Goal: Check status

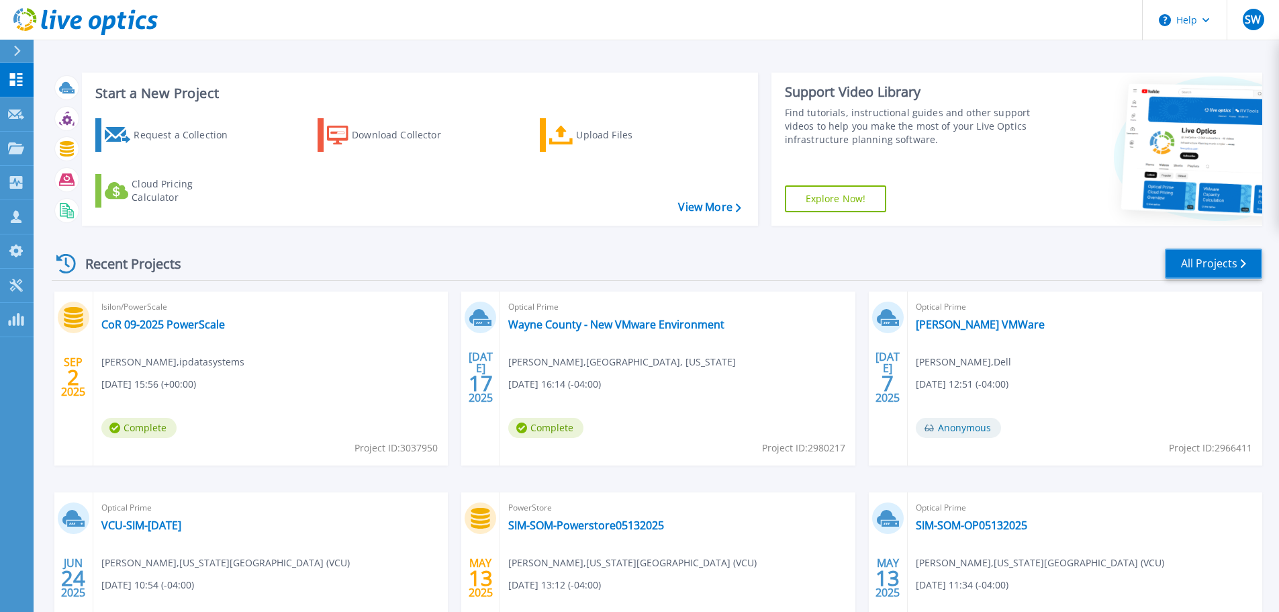
click at [1220, 261] on link "All Projects" at bounding box center [1213, 263] width 97 height 30
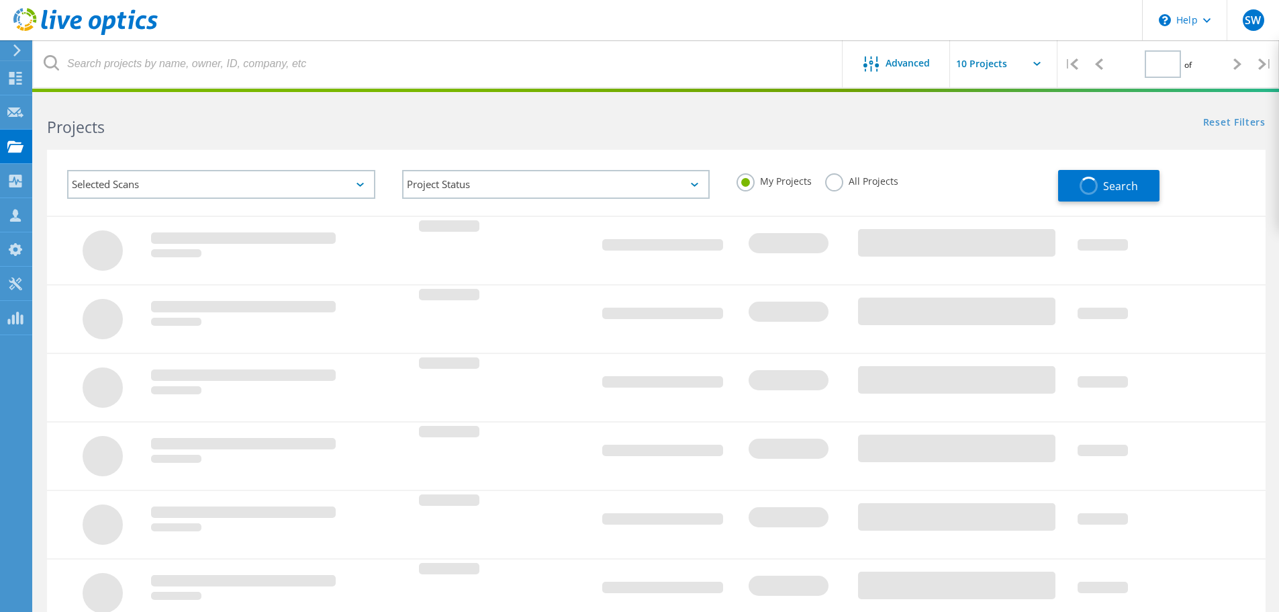
type input "1"
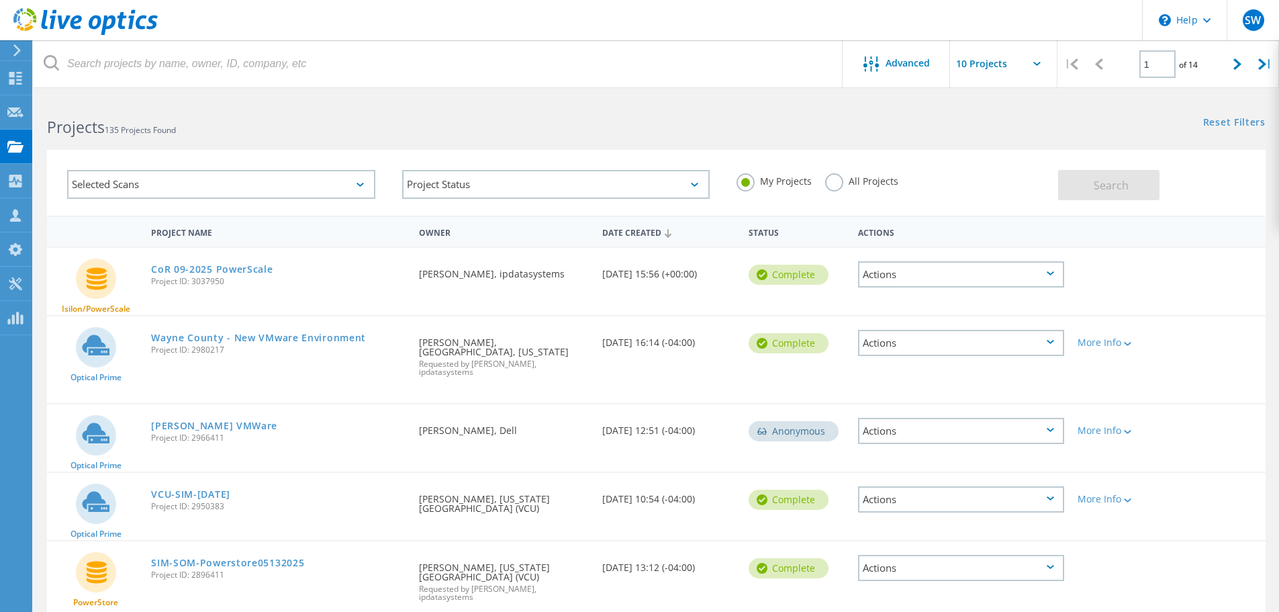
click at [831, 183] on label "All Projects" at bounding box center [861, 179] width 73 height 13
click at [0, 0] on input "All Projects" at bounding box center [0, 0] width 0 height 0
click at [1108, 182] on span "Search" at bounding box center [1111, 185] width 35 height 15
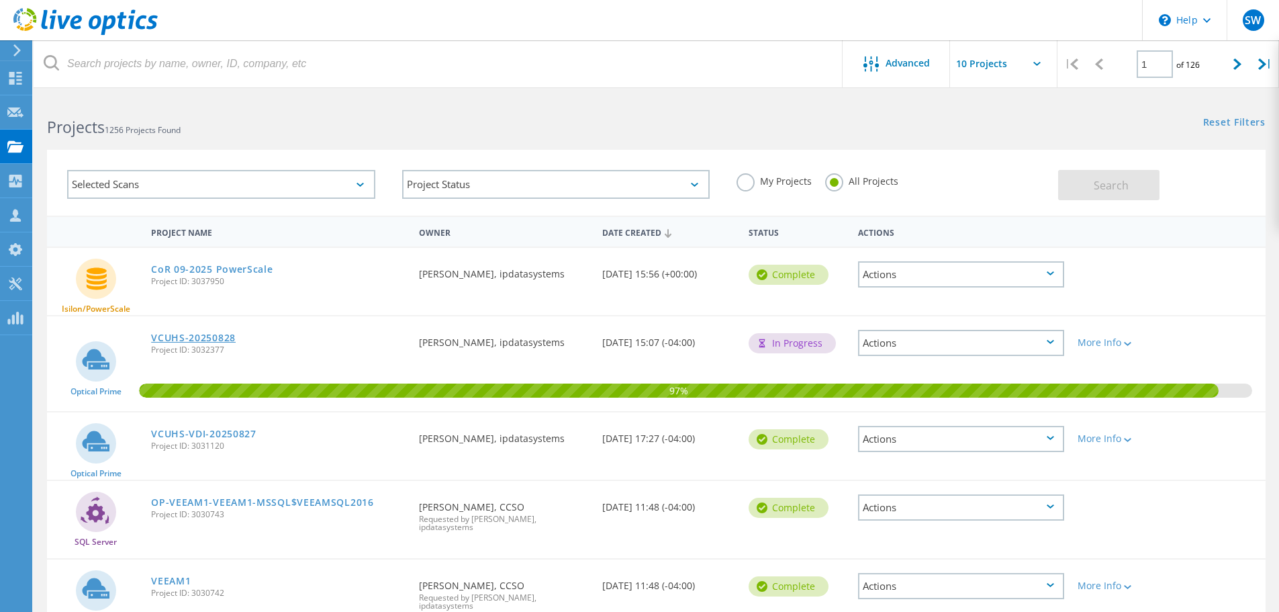
click at [199, 338] on link "VCUHS-20250828" at bounding box center [193, 337] width 85 height 9
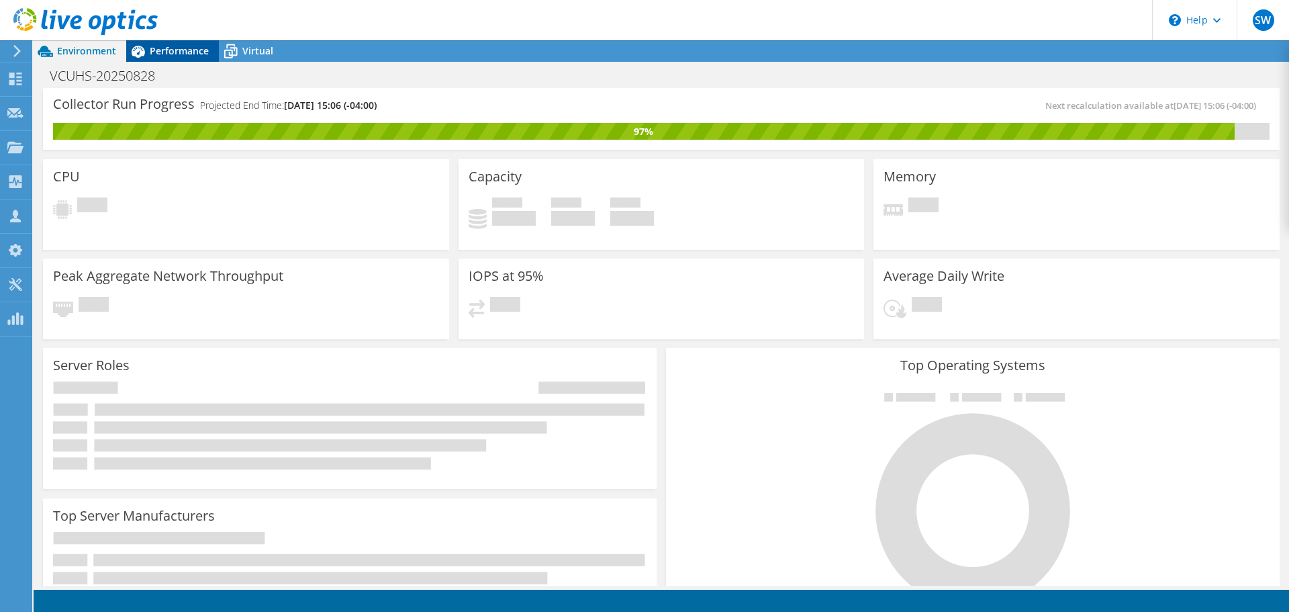
click at [177, 49] on span "Performance" at bounding box center [179, 50] width 59 height 13
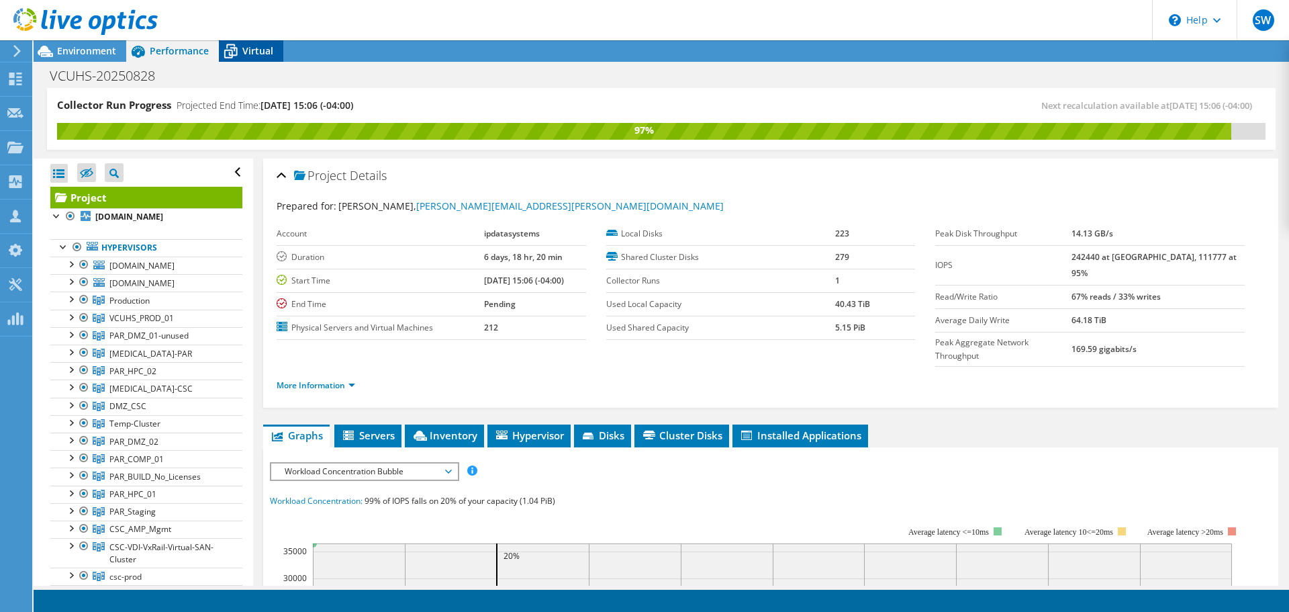
click at [248, 52] on span "Virtual" at bounding box center [257, 50] width 31 height 13
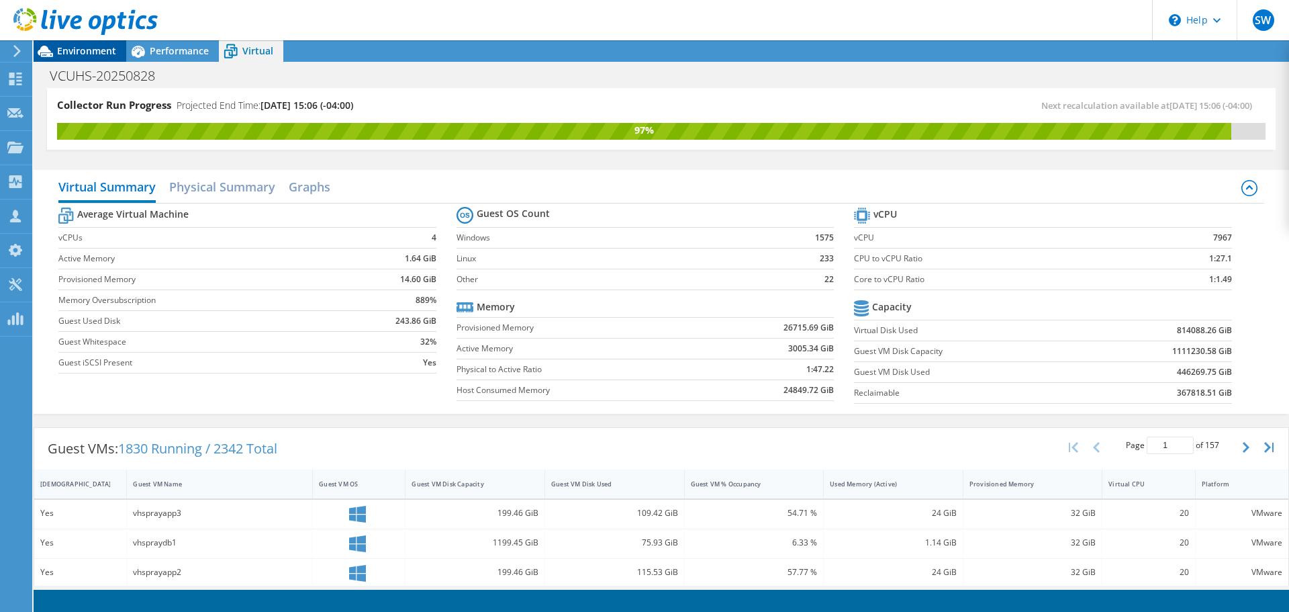
click at [69, 48] on span "Environment" at bounding box center [86, 50] width 59 height 13
